Goal: Information Seeking & Learning: Learn about a topic

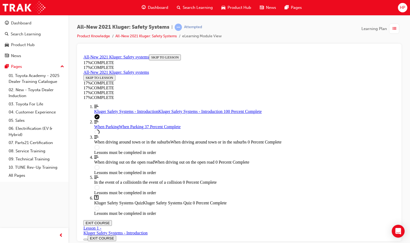
scroll to position [161, 0]
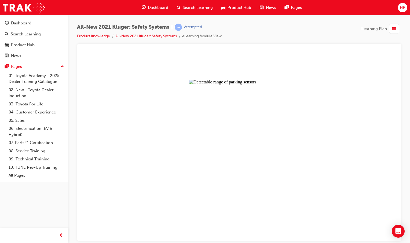
click at [218, 164] on button "Unzoom image" at bounding box center [239, 146] width 316 height 189
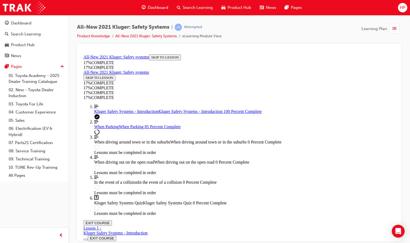
scroll to position [670, 0]
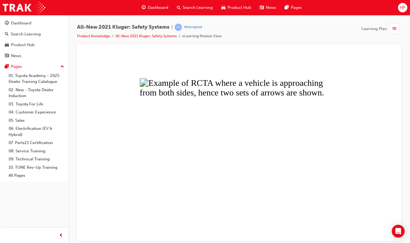
click at [228, 96] on button "Unzoom image" at bounding box center [239, 146] width 316 height 189
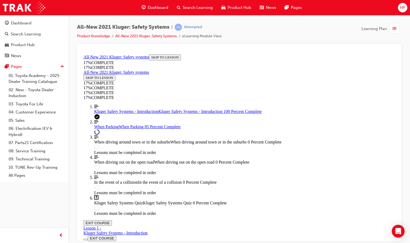
scroll to position [643, 0]
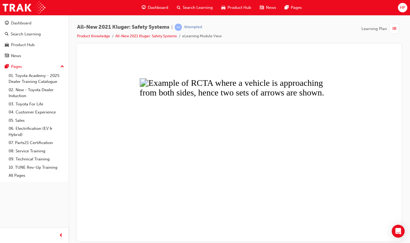
click at [224, 123] on button "Unzoom image" at bounding box center [239, 146] width 316 height 189
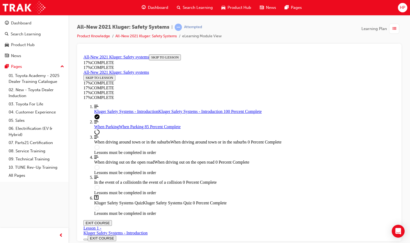
drag, startPoint x: 303, startPoint y: 120, endPoint x: 307, endPoint y: 121, distance: 4.1
drag, startPoint x: 307, startPoint y: 121, endPoint x: 302, endPoint y: 123, distance: 5.9
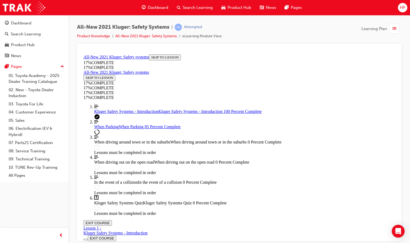
drag, startPoint x: 288, startPoint y: 102, endPoint x: 286, endPoint y: 105, distance: 3.5
drag, startPoint x: 186, startPoint y: 93, endPoint x: 362, endPoint y: 97, distance: 176.5
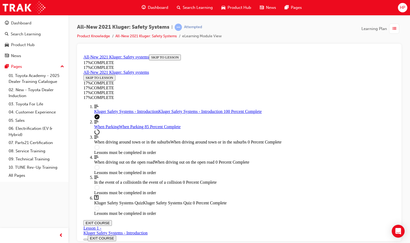
drag, startPoint x: 232, startPoint y: 92, endPoint x: 370, endPoint y: 105, distance: 138.1
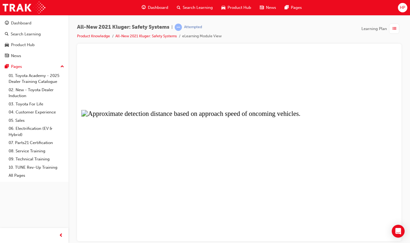
click at [182, 173] on button "Unzoom image" at bounding box center [239, 146] width 316 height 189
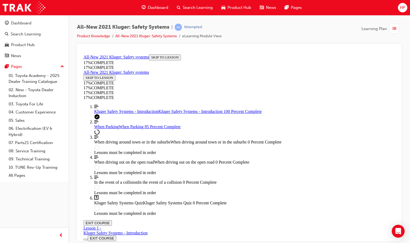
scroll to position [858, 0]
drag, startPoint x: 171, startPoint y: 100, endPoint x: 404, endPoint y: 107, distance: 233.4
drag, startPoint x: 180, startPoint y: 98, endPoint x: 221, endPoint y: 101, distance: 41.4
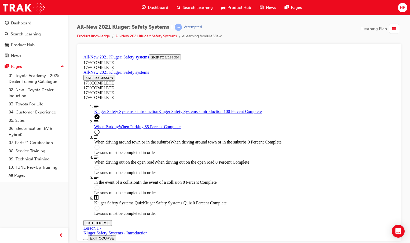
drag, startPoint x: 221, startPoint y: 101, endPoint x: 216, endPoint y: 106, distance: 7.8
drag, startPoint x: 202, startPoint y: 116, endPoint x: 275, endPoint y: 119, distance: 73.0
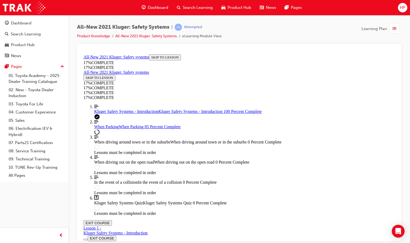
drag, startPoint x: 275, startPoint y: 119, endPoint x: 278, endPoint y: 127, distance: 8.5
drag, startPoint x: 182, startPoint y: 134, endPoint x: 305, endPoint y: 141, distance: 123.5
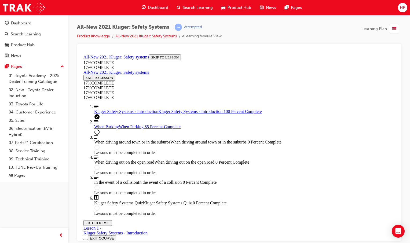
scroll to position [1019, 0]
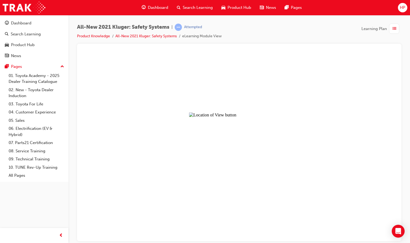
click at [244, 159] on button "Unzoom image" at bounding box center [239, 146] width 316 height 189
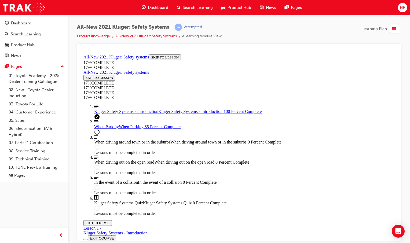
drag, startPoint x: 284, startPoint y: 129, endPoint x: 398, endPoint y: 140, distance: 114.0
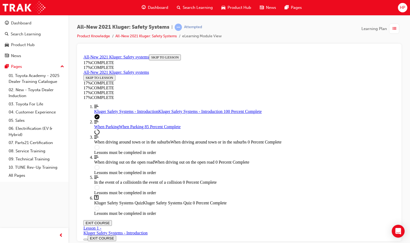
drag, startPoint x: 391, startPoint y: 169, endPoint x: 391, endPoint y: 176, distance: 7.0
drag, startPoint x: 315, startPoint y: 94, endPoint x: 322, endPoint y: 95, distance: 6.8
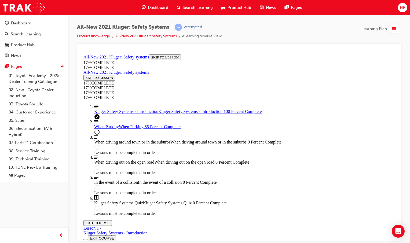
drag, startPoint x: 235, startPoint y: 100, endPoint x: 382, endPoint y: 109, distance: 146.9
drag, startPoint x: 310, startPoint y: 100, endPoint x: 329, endPoint y: 103, distance: 18.5
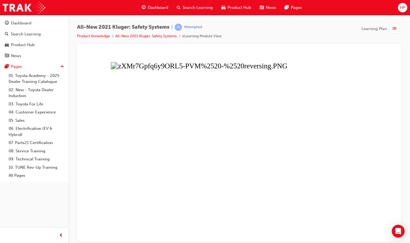
drag, startPoint x: 268, startPoint y: 154, endPoint x: 254, endPoint y: 161, distance: 15.1
click at [267, 155] on button "Unzoom image" at bounding box center [239, 146] width 316 height 189
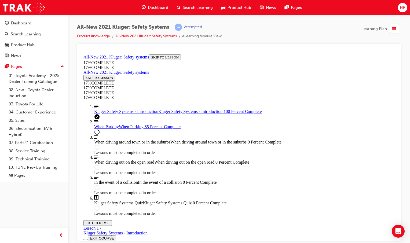
scroll to position [1349, 0]
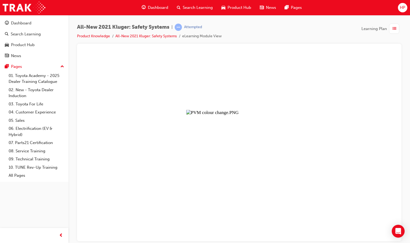
drag, startPoint x: 245, startPoint y: 176, endPoint x: 249, endPoint y: 176, distance: 4.0
click at [248, 175] on button "Unzoom image" at bounding box center [239, 146] width 316 height 189
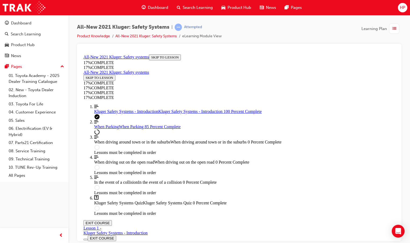
drag, startPoint x: 283, startPoint y: 142, endPoint x: 383, endPoint y: 149, distance: 101.1
drag, startPoint x: 180, startPoint y: 205, endPoint x: 180, endPoint y: 211, distance: 6.7
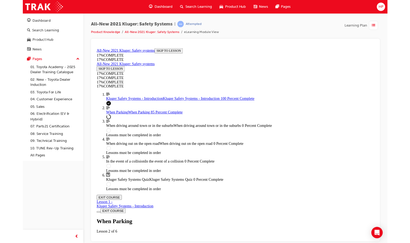
scroll to position [1757, 0]
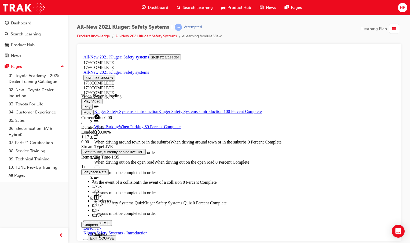
scroll to position [1085, 0]
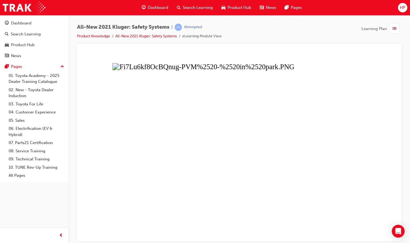
click at [193, 187] on button "Unzoom image" at bounding box center [239, 146] width 316 height 189
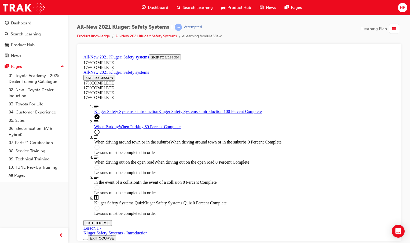
drag, startPoint x: 199, startPoint y: 86, endPoint x: 357, endPoint y: 84, distance: 157.7
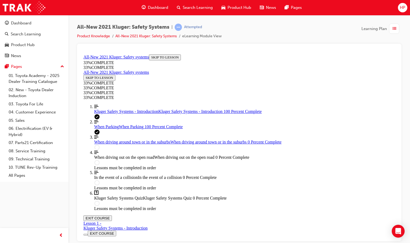
scroll to position [1963, 0]
drag, startPoint x: 193, startPoint y: 201, endPoint x: 188, endPoint y: 197, distance: 6.7
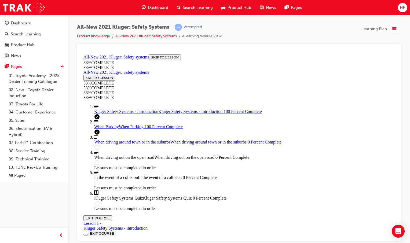
scroll to position [2026, 0]
drag, startPoint x: 175, startPoint y: 73, endPoint x: 354, endPoint y: 128, distance: 188.0
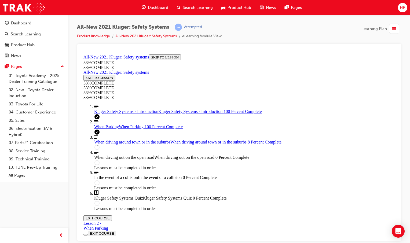
scroll to position [45, 0]
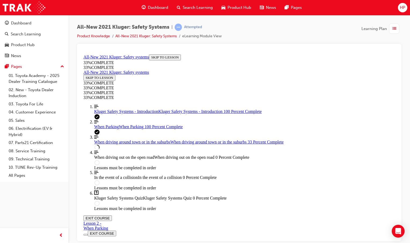
scroll to position [401, 0]
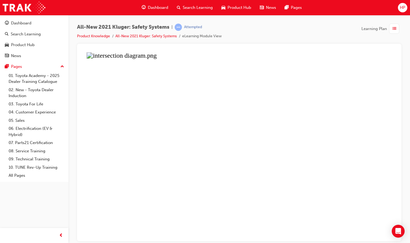
click at [350, 209] on button "Unzoom image" at bounding box center [239, 146] width 316 height 189
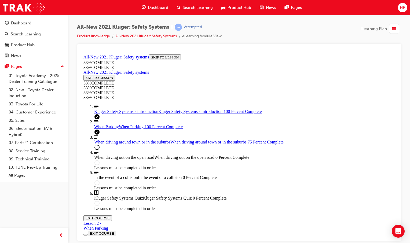
scroll to position [803, 0]
drag, startPoint x: 208, startPoint y: 155, endPoint x: 211, endPoint y: 157, distance: 2.8
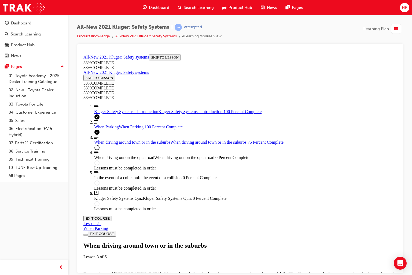
drag, startPoint x: 132, startPoint y: 319, endPoint x: 141, endPoint y: 313, distance: 10.7
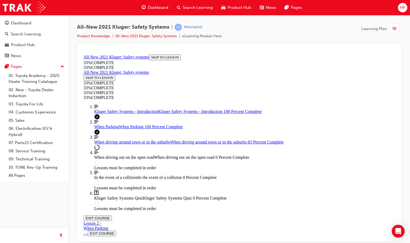
scroll to position [942, 0]
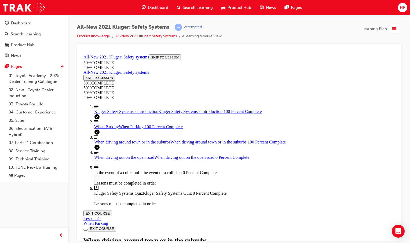
scroll to position [1074, 0]
drag, startPoint x: 224, startPoint y: 117, endPoint x: 214, endPoint y: 145, distance: 29.3
drag, startPoint x: 214, startPoint y: 155, endPoint x: 204, endPoint y: 128, distance: 28.5
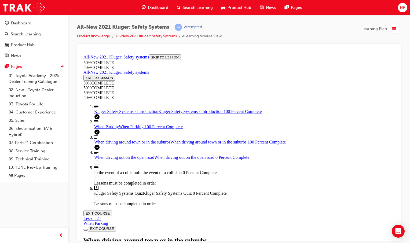
drag, startPoint x: 228, startPoint y: 104, endPoint x: 226, endPoint y: 92, distance: 12.3
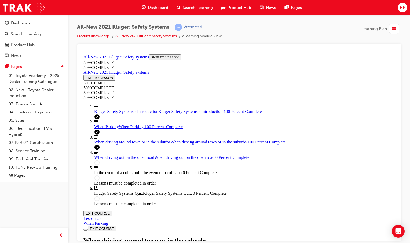
drag, startPoint x: 183, startPoint y: 168, endPoint x: 227, endPoint y: 172, distance: 43.4
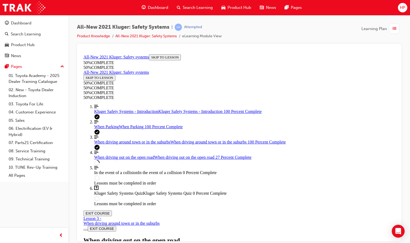
drag, startPoint x: 227, startPoint y: 172, endPoint x: 194, endPoint y: 171, distance: 33.0
drag, startPoint x: 173, startPoint y: 162, endPoint x: 318, endPoint y: 180, distance: 145.9
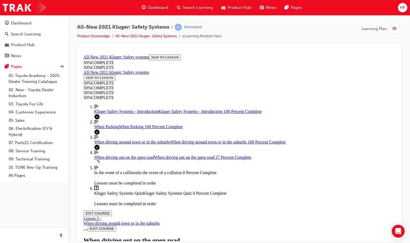
drag, startPoint x: 318, startPoint y: 180, endPoint x: 254, endPoint y: 182, distance: 63.8
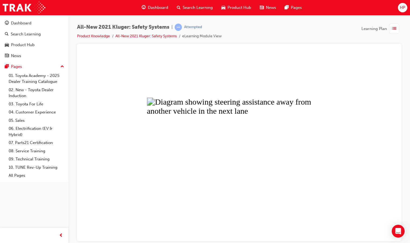
click at [245, 167] on button "Unzoom image" at bounding box center [239, 146] width 316 height 189
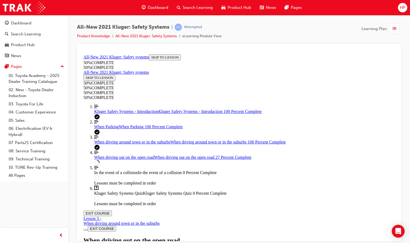
scroll to position [813, 0]
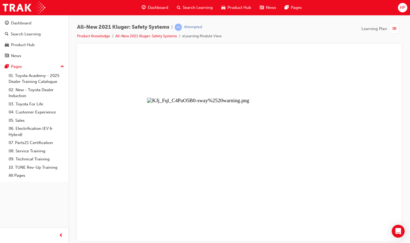
click at [380, 140] on button "Unzoom image" at bounding box center [239, 146] width 316 height 189
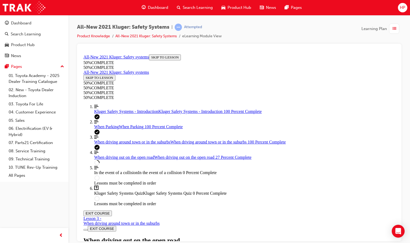
scroll to position [968, 0]
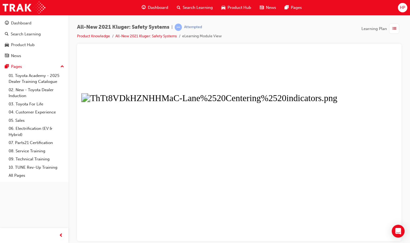
click at [255, 166] on button "Unzoom image" at bounding box center [239, 146] width 316 height 189
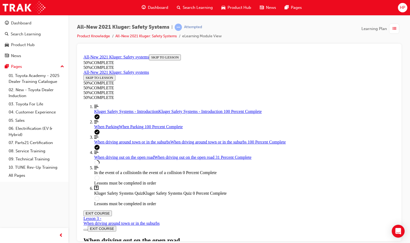
scroll to position [1198, 0]
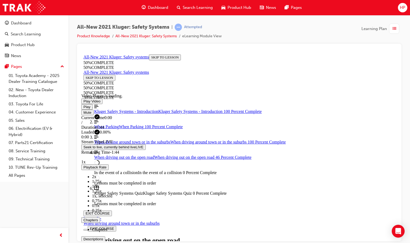
scroll to position [1385, 0]
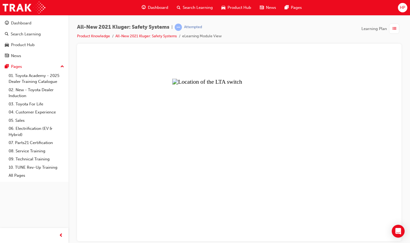
drag, startPoint x: 282, startPoint y: 185, endPoint x: 236, endPoint y: 199, distance: 48.6
click at [236, 199] on button "Unzoom image" at bounding box center [239, 146] width 316 height 189
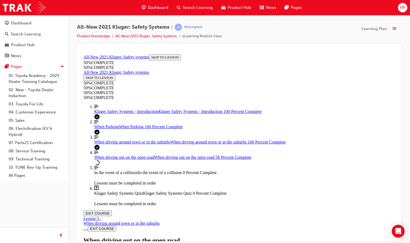
scroll to position [1680, 0]
drag, startPoint x: 180, startPoint y: 146, endPoint x: 248, endPoint y: 141, distance: 67.8
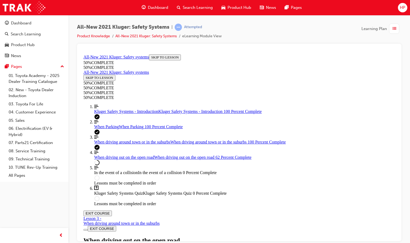
drag, startPoint x: 248, startPoint y: 141, endPoint x: 244, endPoint y: 141, distance: 3.5
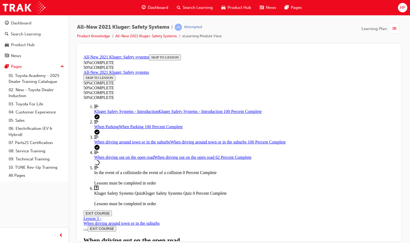
scroll to position [1882, 0]
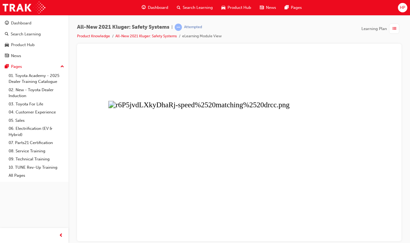
click at [248, 129] on button "Unzoom image" at bounding box center [239, 146] width 316 height 189
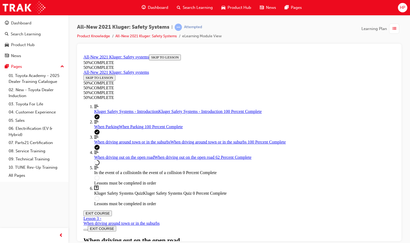
scroll to position [1802, 0]
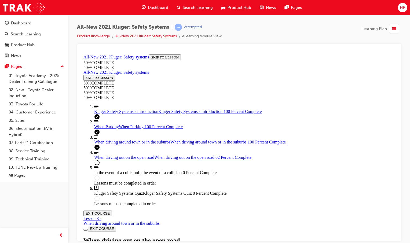
drag, startPoint x: 202, startPoint y: 123, endPoint x: 207, endPoint y: 123, distance: 4.6
drag, startPoint x: 197, startPoint y: 123, endPoint x: 265, endPoint y: 160, distance: 77.7
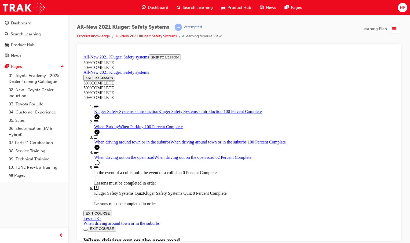
drag, startPoint x: 274, startPoint y: 167, endPoint x: 279, endPoint y: 165, distance: 5.4
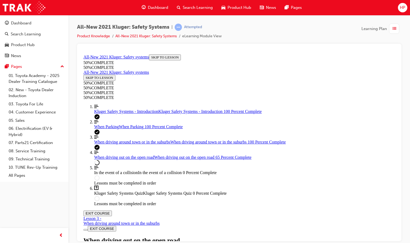
drag, startPoint x: 332, startPoint y: 233, endPoint x: 412, endPoint y: 302, distance: 105.5
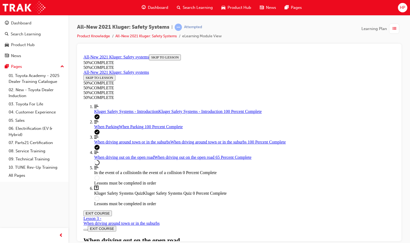
scroll to position [1856, 0]
drag, startPoint x: 257, startPoint y: 203, endPoint x: 299, endPoint y: 218, distance: 44.9
drag, startPoint x: 285, startPoint y: 152, endPoint x: 257, endPoint y: 142, distance: 29.7
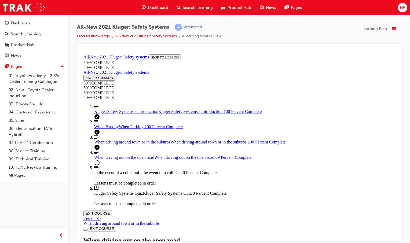
drag, startPoint x: 257, startPoint y: 142, endPoint x: 288, endPoint y: 154, distance: 32.8
drag, startPoint x: 288, startPoint y: 154, endPoint x: 277, endPoint y: 136, distance: 21.1
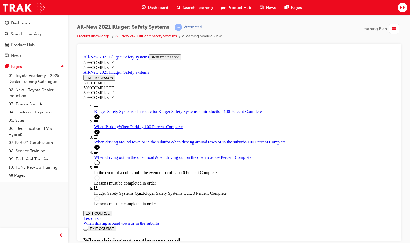
scroll to position [2071, 0]
drag, startPoint x: 287, startPoint y: 90, endPoint x: 291, endPoint y: 90, distance: 4.0
drag, startPoint x: 291, startPoint y: 90, endPoint x: 297, endPoint y: 93, distance: 6.1
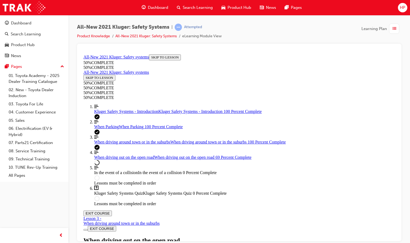
drag, startPoint x: 282, startPoint y: 92, endPoint x: 298, endPoint y: 93, distance: 16.4
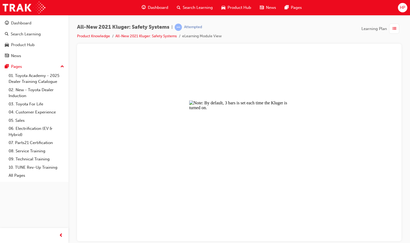
click at [208, 135] on button "Unzoom image" at bounding box center [239, 146] width 316 height 189
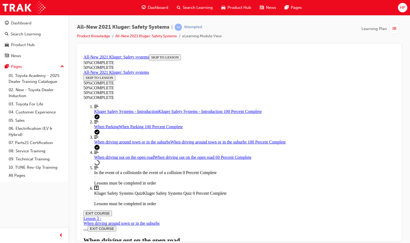
scroll to position [2071, 0]
drag, startPoint x: 282, startPoint y: 127, endPoint x: 356, endPoint y: 165, distance: 84.2
drag, startPoint x: 356, startPoint y: 165, endPoint x: 327, endPoint y: 158, distance: 30.5
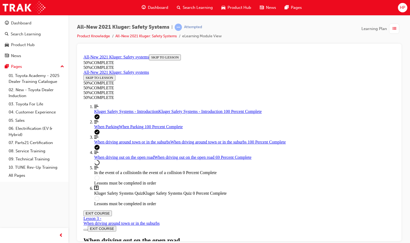
scroll to position [2232, 0]
drag, startPoint x: 190, startPoint y: 120, endPoint x: 287, endPoint y: 147, distance: 100.9
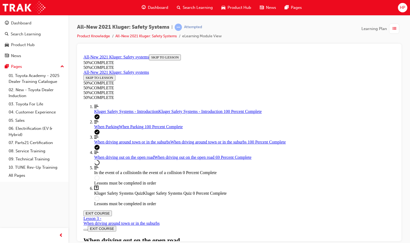
drag, startPoint x: 190, startPoint y: 119, endPoint x: 316, endPoint y: 205, distance: 153.3
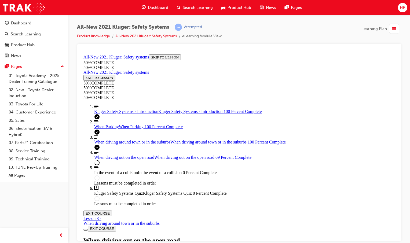
scroll to position [2393, 0]
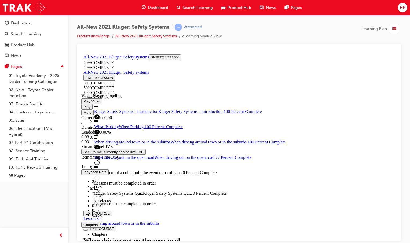
scroll to position [2517, 0]
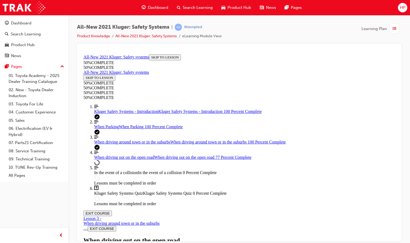
drag, startPoint x: 236, startPoint y: 114, endPoint x: 253, endPoint y: 123, distance: 19.5
drag, startPoint x: 253, startPoint y: 123, endPoint x: 213, endPoint y: 122, distance: 40.2
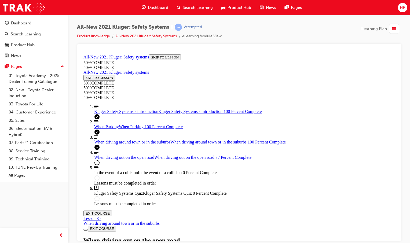
drag, startPoint x: 184, startPoint y: 94, endPoint x: 321, endPoint y: 162, distance: 152.6
drag, startPoint x: 321, startPoint y: 162, endPoint x: 326, endPoint y: 85, distance: 76.5
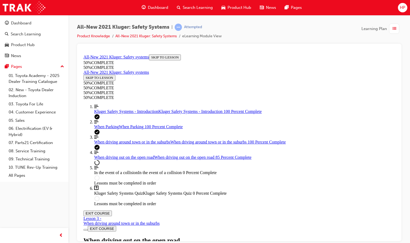
scroll to position [2651, 0]
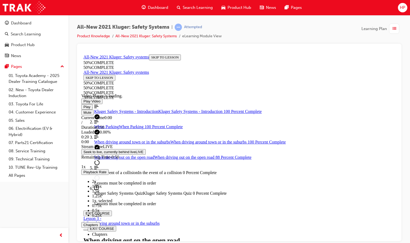
scroll to position [2732, 0]
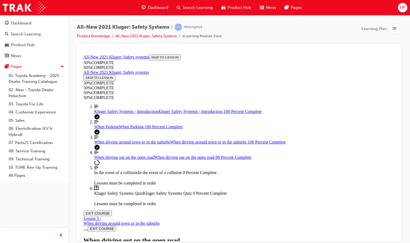
drag, startPoint x: 178, startPoint y: 168, endPoint x: 197, endPoint y: 176, distance: 20.7
drag, startPoint x: 197, startPoint y: 176, endPoint x: 188, endPoint y: 175, distance: 9.3
drag, startPoint x: 197, startPoint y: 173, endPoint x: 235, endPoint y: 181, distance: 38.8
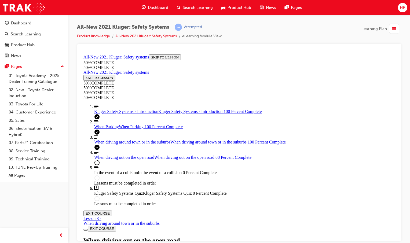
drag, startPoint x: 235, startPoint y: 181, endPoint x: 233, endPoint y: 188, distance: 8.0
drag, startPoint x: 241, startPoint y: 183, endPoint x: 297, endPoint y: 198, distance: 57.5
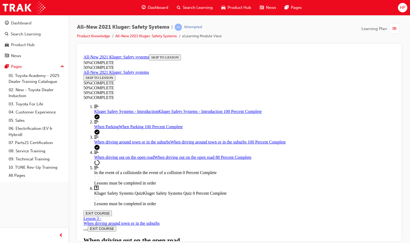
drag, startPoint x: 171, startPoint y: 131, endPoint x: 275, endPoint y: 186, distance: 118.2
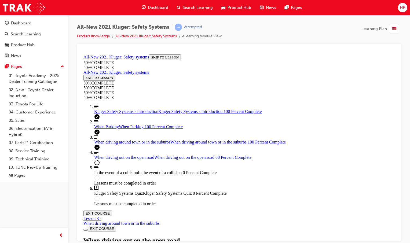
scroll to position [2910, 0]
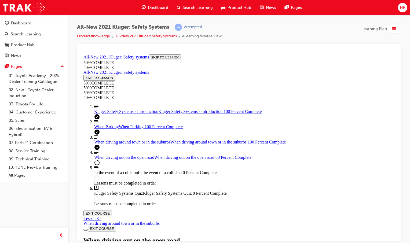
drag, startPoint x: 375, startPoint y: 203, endPoint x: 456, endPoint y: 275, distance: 108.8
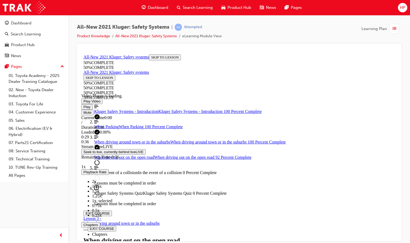
scroll to position [2962, 0]
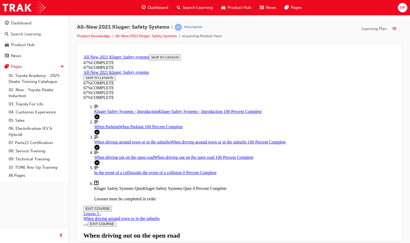
scroll to position [3095, 0]
drag, startPoint x: 200, startPoint y: 88, endPoint x: 396, endPoint y: 89, distance: 196.3
drag, startPoint x: 396, startPoint y: 89, endPoint x: 381, endPoint y: 113, distance: 28.2
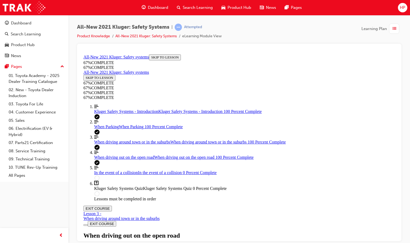
drag, startPoint x: 276, startPoint y: 171, endPoint x: 272, endPoint y: 172, distance: 3.9
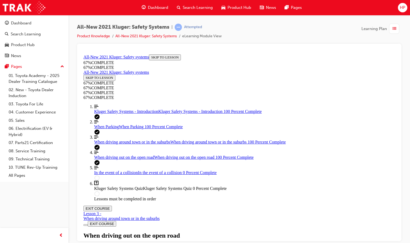
drag, startPoint x: 291, startPoint y: 165, endPoint x: 294, endPoint y: 163, distance: 3.2
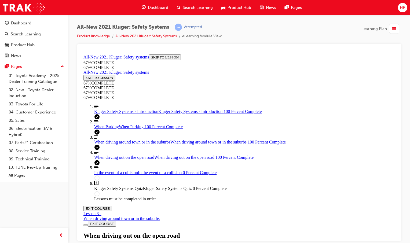
scroll to position [3202, 0]
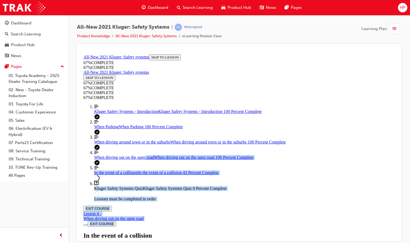
drag, startPoint x: 184, startPoint y: 97, endPoint x: 153, endPoint y: 183, distance: 91.3
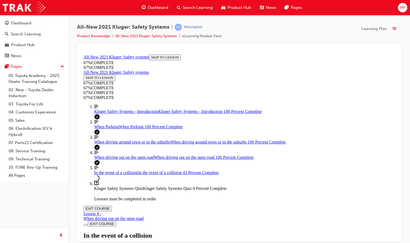
drag, startPoint x: 153, startPoint y: 183, endPoint x: 196, endPoint y: 114, distance: 81.2
click at [194, 232] on div "In the event of a collision Lesson 5 of 6" at bounding box center [238, 240] width 311 height 17
drag, startPoint x: 186, startPoint y: 101, endPoint x: 350, endPoint y: 104, distance: 164.4
click at [350, 232] on div "In the event of a collision Lesson 5 of 6" at bounding box center [238, 240] width 311 height 17
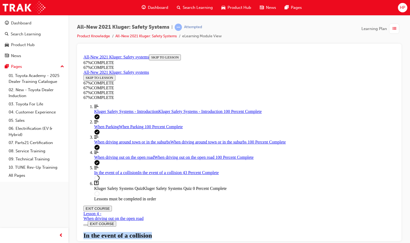
drag, startPoint x: 272, startPoint y: 139, endPoint x: 409, endPoint y: 143, distance: 137.9
drag, startPoint x: 219, startPoint y: 158, endPoint x: 402, endPoint y: 168, distance: 183.4
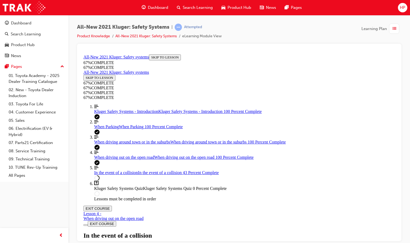
scroll to position [229, 0]
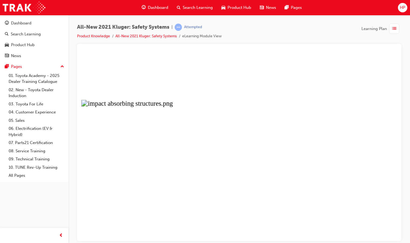
click at [244, 76] on button "Unzoom image" at bounding box center [239, 146] width 316 height 189
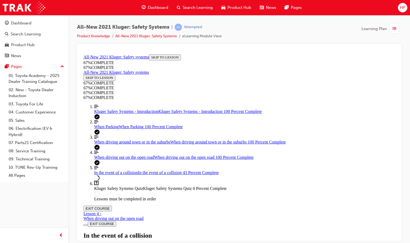
scroll to position [282, 0]
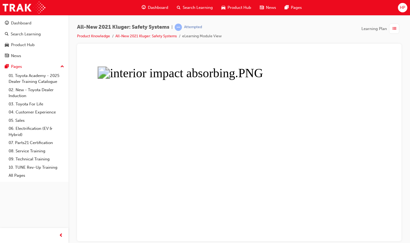
drag, startPoint x: 348, startPoint y: 191, endPoint x: 369, endPoint y: 192, distance: 21.5
click at [371, 193] on button "Unzoom image" at bounding box center [239, 146] width 316 height 189
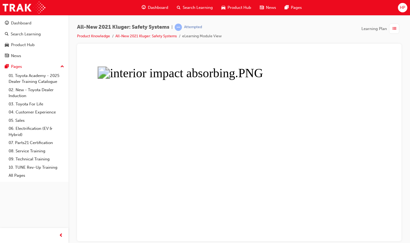
click at [191, 138] on button "Unzoom image" at bounding box center [239, 146] width 316 height 189
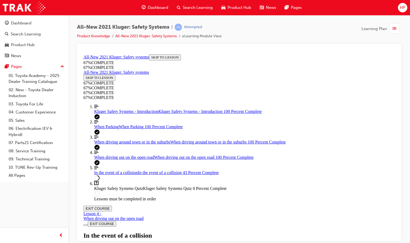
scroll to position [309, 0]
drag, startPoint x: 191, startPoint y: 136, endPoint x: 168, endPoint y: 159, distance: 33.2
drag, startPoint x: 168, startPoint y: 159, endPoint x: 213, endPoint y: 117, distance: 61.7
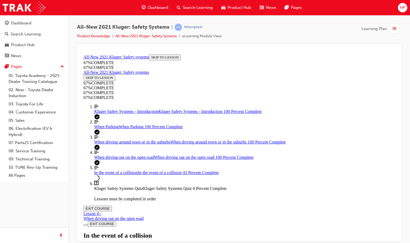
scroll to position [256, 0]
drag, startPoint x: 279, startPoint y: 112, endPoint x: 380, endPoint y: 110, distance: 101.6
drag, startPoint x: 284, startPoint y: 123, endPoint x: 340, endPoint y: 124, distance: 55.8
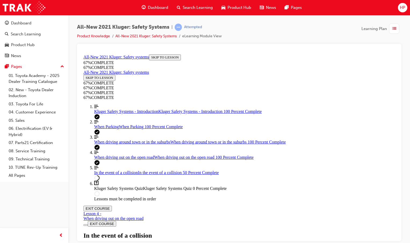
scroll to position [537, 0]
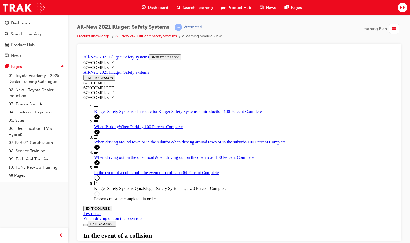
scroll to position [644, 0]
drag, startPoint x: 191, startPoint y: 141, endPoint x: 201, endPoint y: 141, distance: 9.9
drag, startPoint x: 201, startPoint y: 205, endPoint x: 183, endPoint y: 201, distance: 18.0
